Goal: Transaction & Acquisition: Purchase product/service

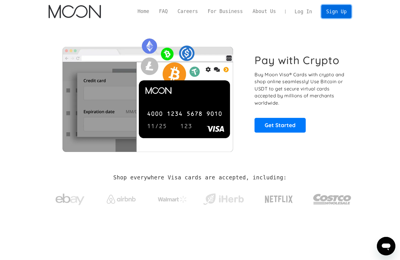
click at [337, 10] on link "Sign Up" at bounding box center [336, 11] width 30 height 13
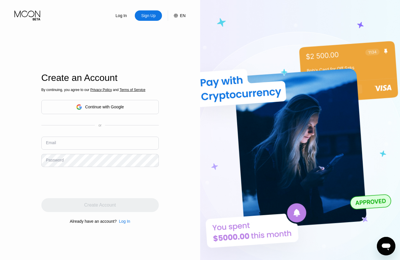
click at [92, 138] on input "text" at bounding box center [99, 143] width 117 height 13
click at [100, 148] on input "text" at bounding box center [99, 143] width 117 height 13
paste input "[EMAIL_ADDRESS][DOMAIN_NAME]"
type input "[EMAIL_ADDRESS][DOMAIN_NAME]"
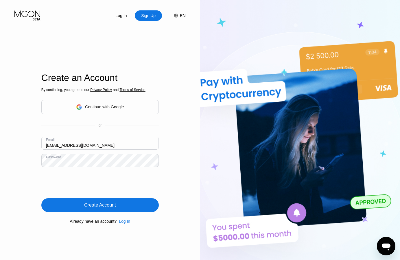
click at [139, 209] on div "Create Account" at bounding box center [99, 205] width 117 height 14
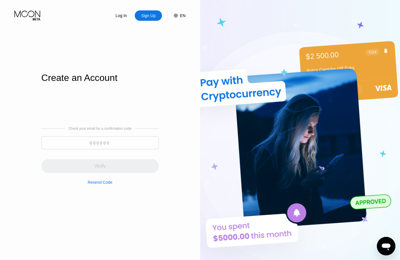
click at [102, 144] on input at bounding box center [99, 143] width 117 height 13
paste input "768099"
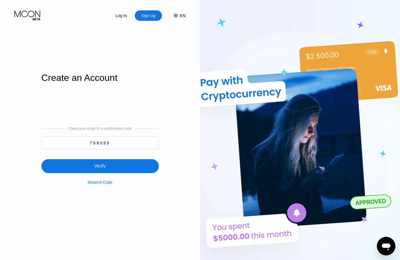
type input "768099"
click at [108, 161] on div "Verify" at bounding box center [99, 166] width 117 height 14
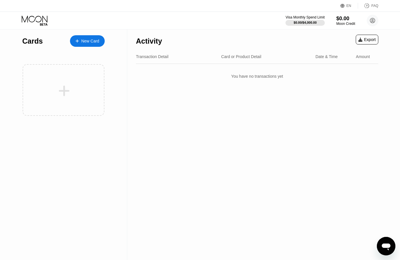
click at [204, 17] on div "Visa Monthly Spend Limit $0.00 / $4,000.00 $0.00 Moon Credit littlekidsforlife9…" at bounding box center [200, 20] width 400 height 17
click at [343, 20] on div "$0.00" at bounding box center [345, 18] width 19 height 6
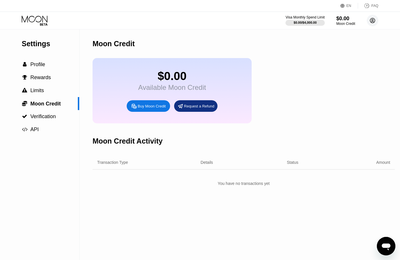
click at [369, 22] on circle at bounding box center [373, 21] width 12 height 12
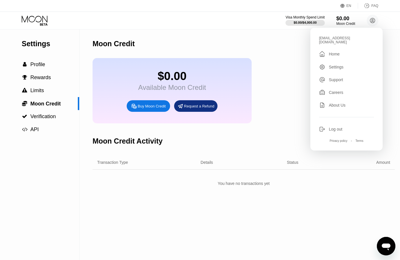
click at [343, 53] on div " Home" at bounding box center [346, 54] width 55 height 7
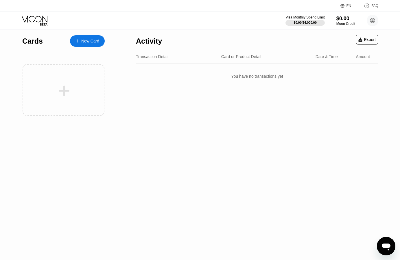
click at [100, 88] on div at bounding box center [64, 90] width 82 height 52
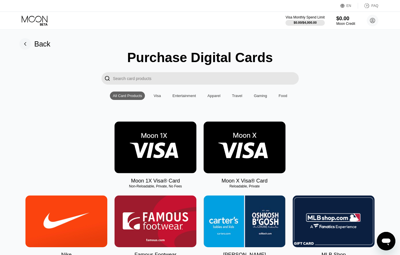
click at [245, 139] on img at bounding box center [245, 148] width 82 height 52
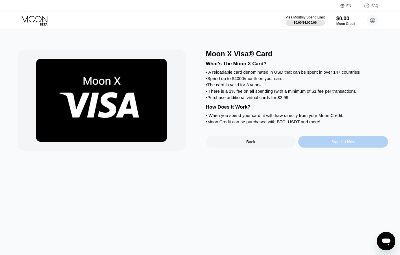
click at [334, 144] on div "Sign Up Now" at bounding box center [343, 142] width 24 height 5
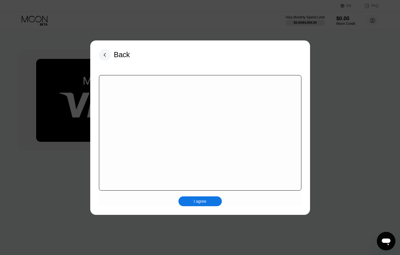
click at [205, 203] on div "I agree" at bounding box center [200, 201] width 13 height 5
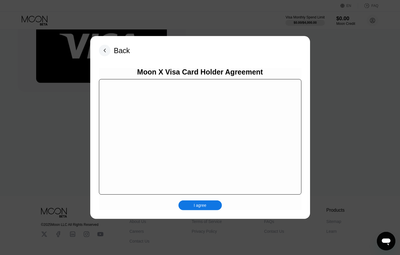
scroll to position [3760, 0]
drag, startPoint x: 210, startPoint y: 203, endPoint x: 208, endPoint y: 206, distance: 3.7
click at [210, 204] on div "I agree" at bounding box center [199, 206] width 43 height 10
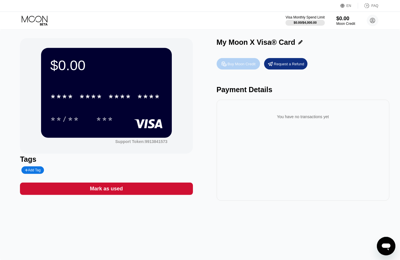
click at [234, 67] on div "Buy Moon Credit" at bounding box center [242, 64] width 28 height 5
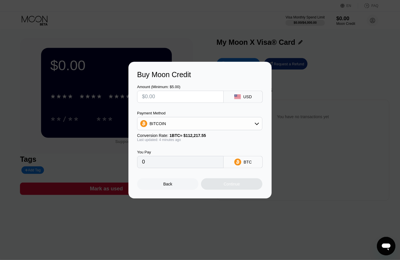
click at [161, 95] on input "text" at bounding box center [180, 97] width 77 height 12
type input "$1"
type input "0.00000893"
type input "$15"
type input "0.00013387"
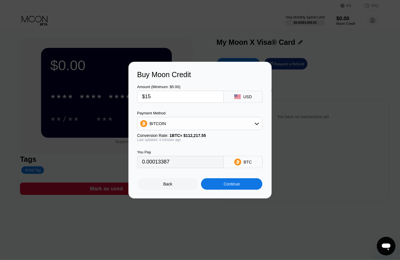
type input "$15"
click at [184, 127] on div "BITCOIN" at bounding box center [199, 124] width 125 height 12
click at [182, 126] on div "BITCOIN" at bounding box center [199, 124] width 125 height 12
click at [224, 183] on div "Continue" at bounding box center [231, 184] width 61 height 12
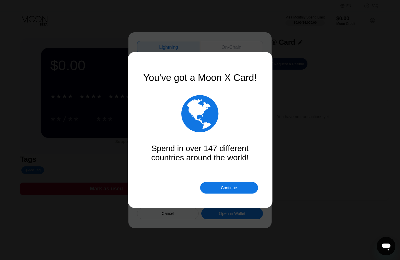
click at [235, 187] on div "Continue" at bounding box center [229, 188] width 16 height 5
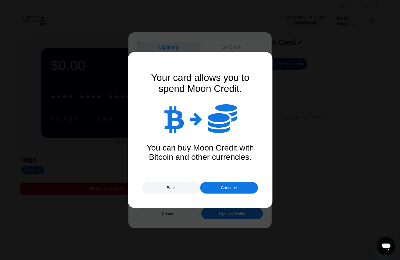
click at [230, 188] on div "Continue" at bounding box center [229, 188] width 16 height 5
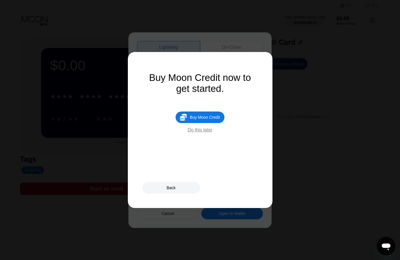
click at [205, 133] on div "Do this later" at bounding box center [200, 130] width 25 height 5
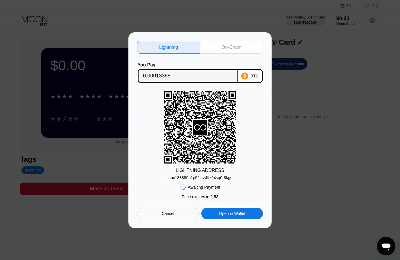
click at [254, 74] on div "BTC" at bounding box center [254, 76] width 8 height 5
click at [200, 179] on div "lnbc133880n1p52...z4lfz94sq0r8kgu" at bounding box center [199, 178] width 65 height 5
click at [247, 73] on icon at bounding box center [244, 75] width 7 height 7
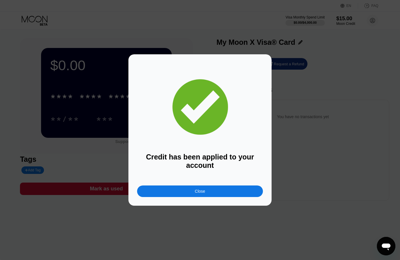
click at [193, 194] on div "Close" at bounding box center [200, 192] width 126 height 12
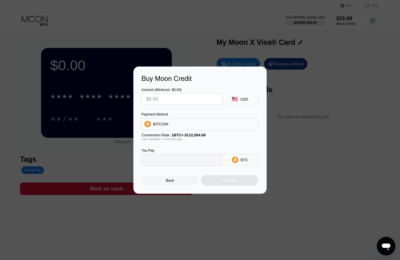
type input "0"
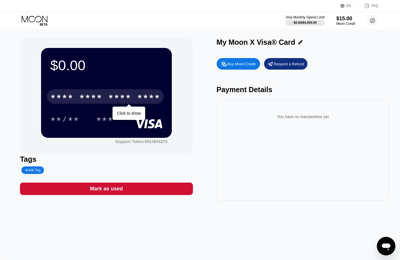
click at [94, 95] on div "* * * *" at bounding box center [90, 97] width 23 height 9
click at [106, 97] on div "* * * * * * * * * * * * 5280" at bounding box center [105, 96] width 117 height 14
